Goal: Find contact information: Find contact information

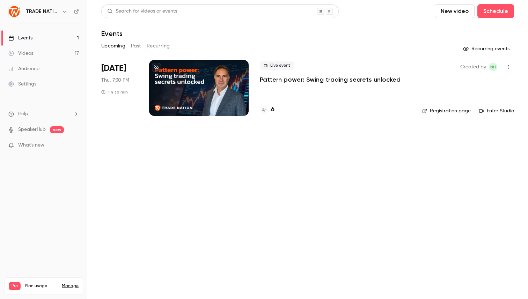
click at [272, 109] on h4 "6" at bounding box center [272, 109] width 3 height 9
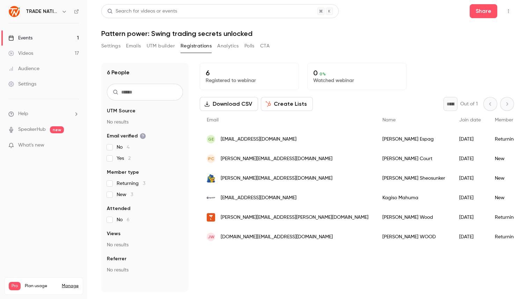
click at [32, 36] on div "Events" at bounding box center [20, 38] width 24 height 7
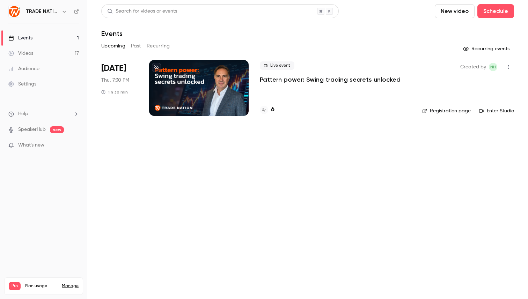
click at [30, 81] on div "Settings" at bounding box center [22, 84] width 28 height 7
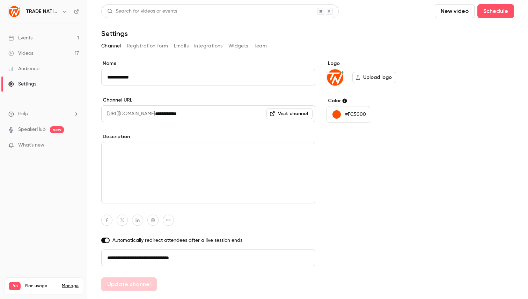
click at [263, 47] on button "Team" at bounding box center [260, 46] width 13 height 11
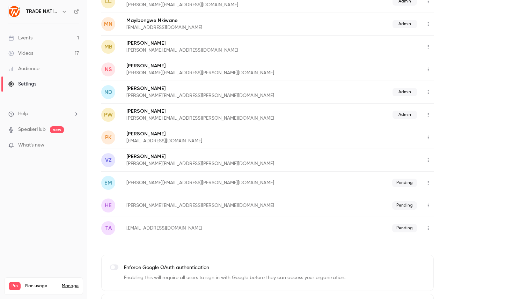
scroll to position [215, 0]
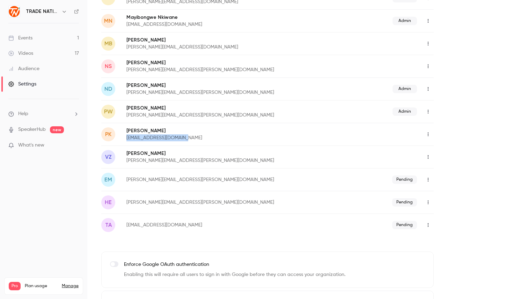
drag, startPoint x: 189, startPoint y: 139, endPoint x: 122, endPoint y: 138, distance: 67.1
click at [122, 138] on div "PK [PERSON_NAME] [EMAIL_ADDRESS][DOMAIN_NAME]" at bounding box center [267, 134] width 333 height 23
copy p "[EMAIL_ADDRESS][DOMAIN_NAME]"
